Goal: Check status

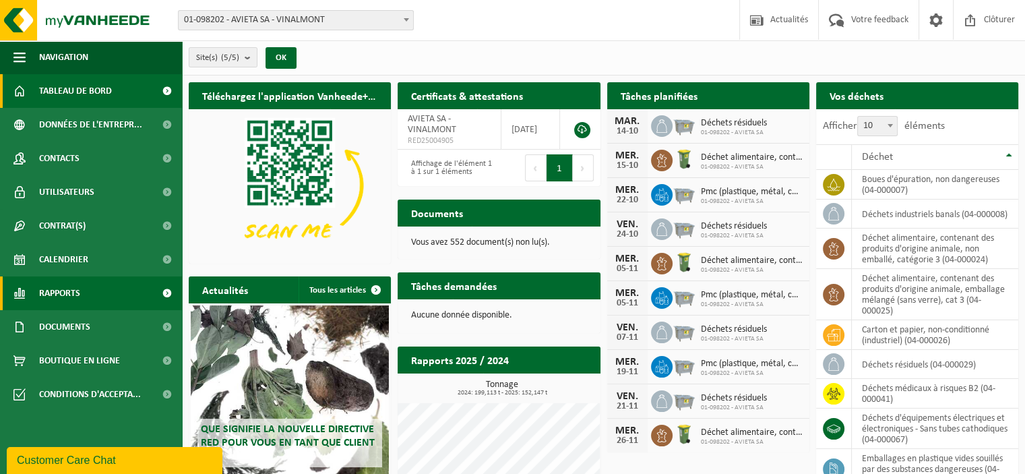
click at [71, 301] on span "Rapports" at bounding box center [59, 293] width 41 height 34
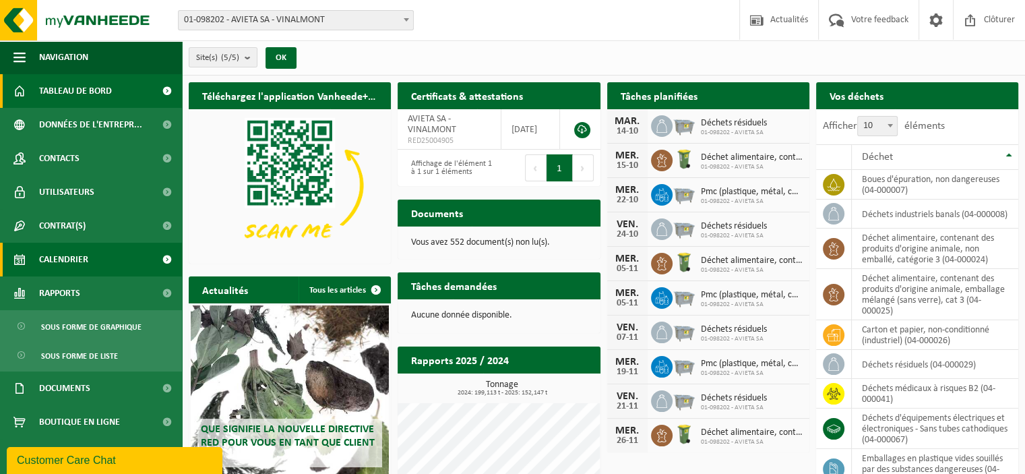
click at [65, 266] on span "Calendrier" at bounding box center [63, 260] width 49 height 34
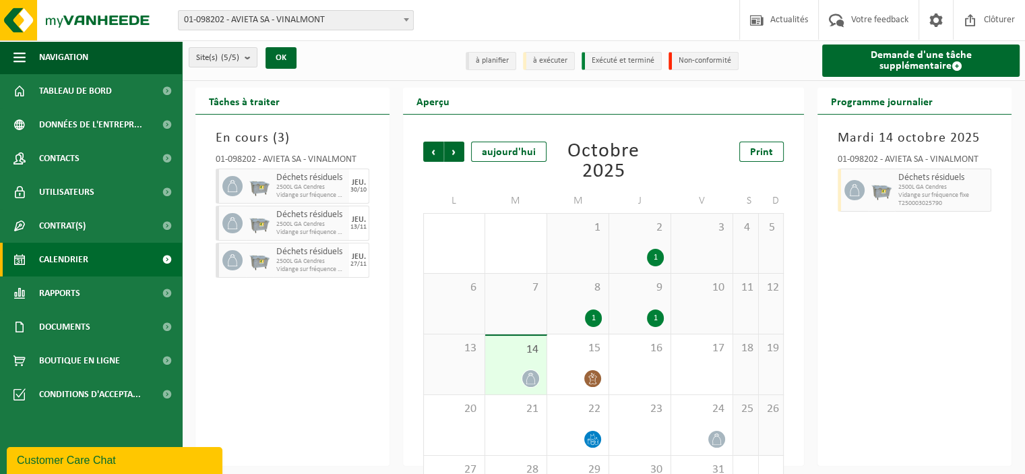
click at [526, 369] on div "14" at bounding box center [515, 365] width 61 height 59
click at [698, 428] on div "24" at bounding box center [701, 425] width 61 height 60
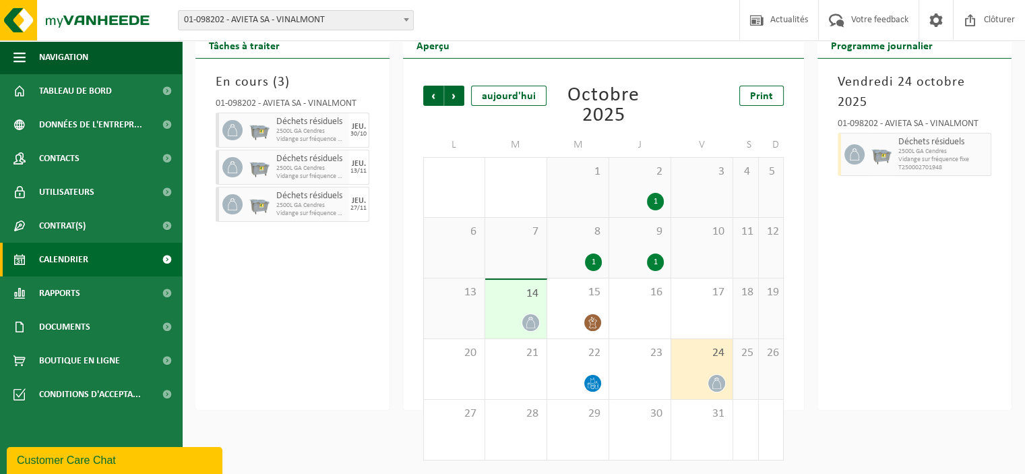
scroll to position [23, 0]
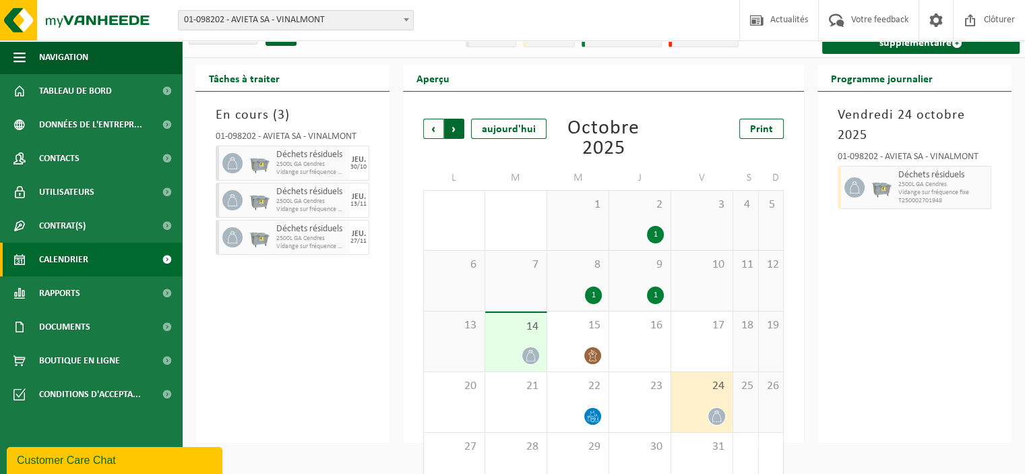
click at [432, 131] on span "Précédent" at bounding box center [433, 129] width 20 height 20
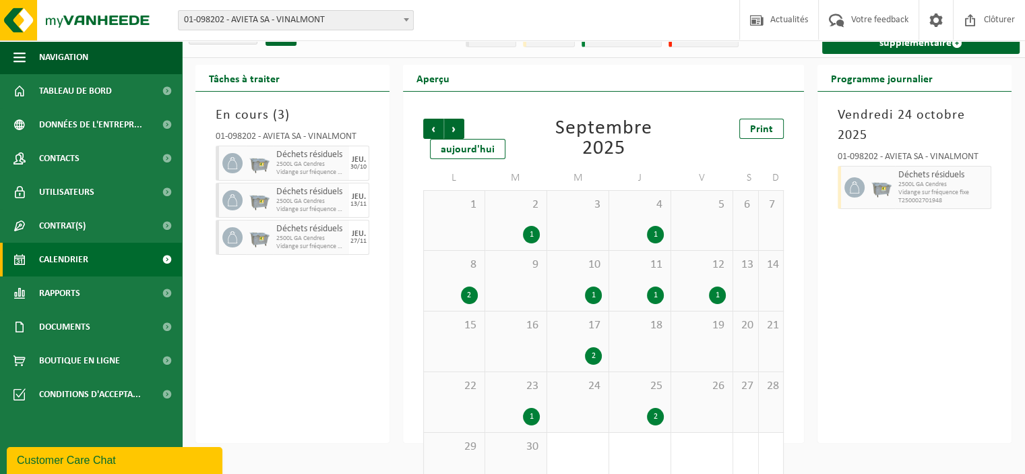
click at [704, 404] on div "26" at bounding box center [701, 402] width 61 height 60
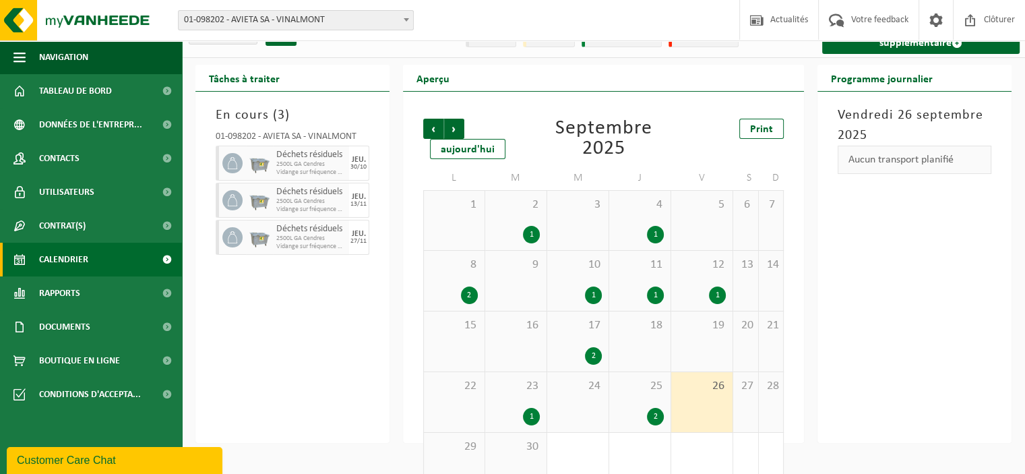
click at [901, 156] on div "Aucun transport planifié" at bounding box center [915, 160] width 154 height 28
click at [640, 395] on div "25 2" at bounding box center [639, 402] width 61 height 60
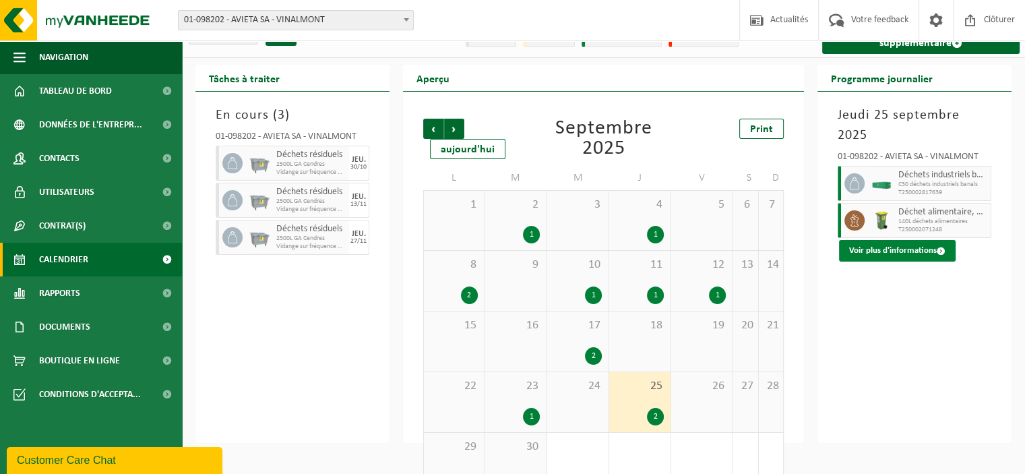
click at [917, 240] on button "Voir plus d'informations" at bounding box center [897, 251] width 117 height 22
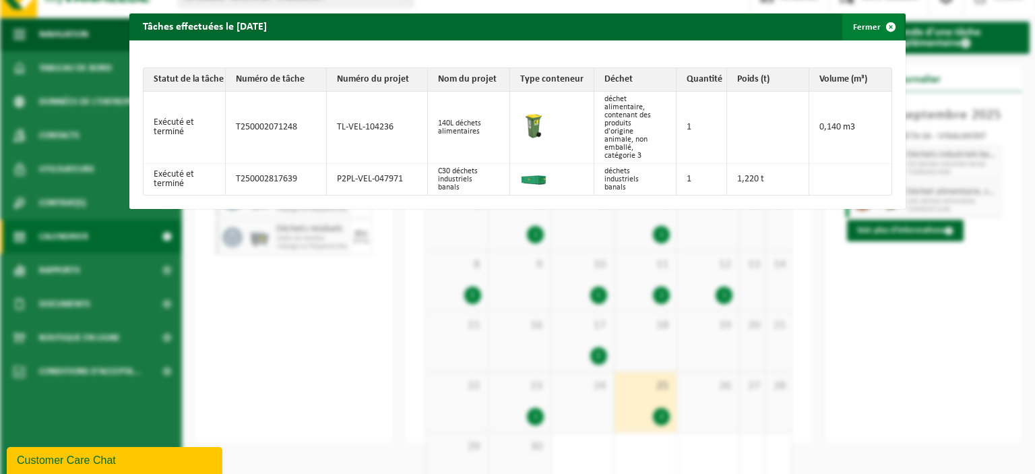
click at [884, 27] on span "button" at bounding box center [891, 26] width 27 height 27
